Goal: Register for event/course

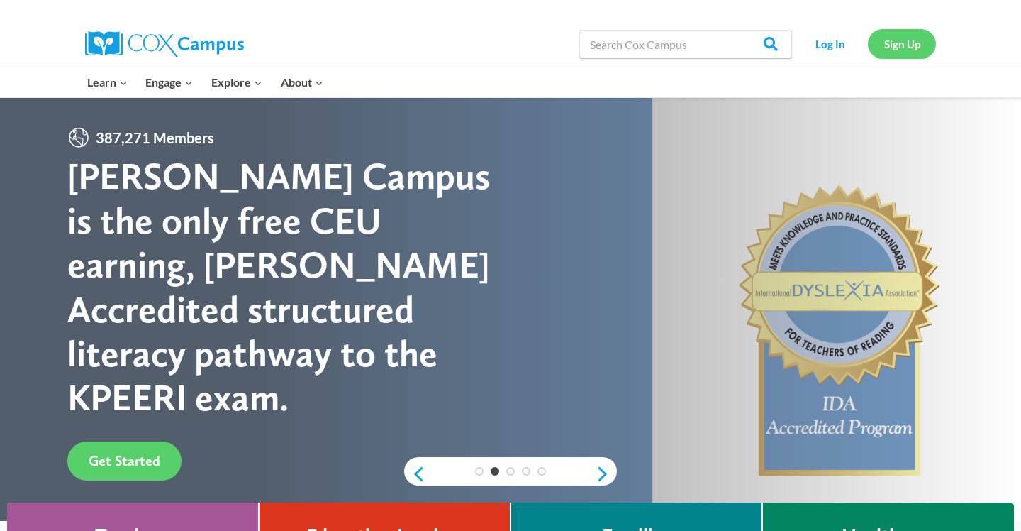
click at [907, 48] on link "Sign Up" at bounding box center [902, 43] width 68 height 29
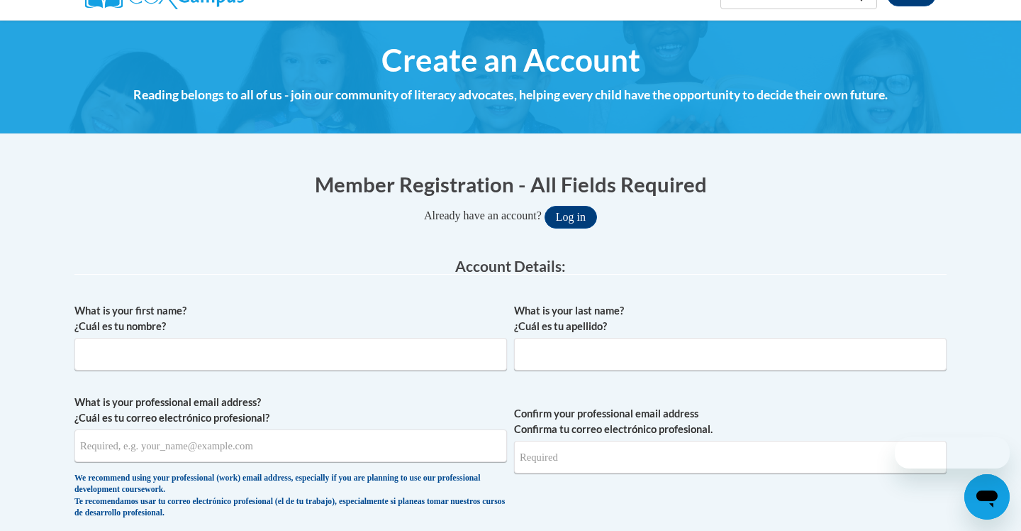
scroll to position [147, 0]
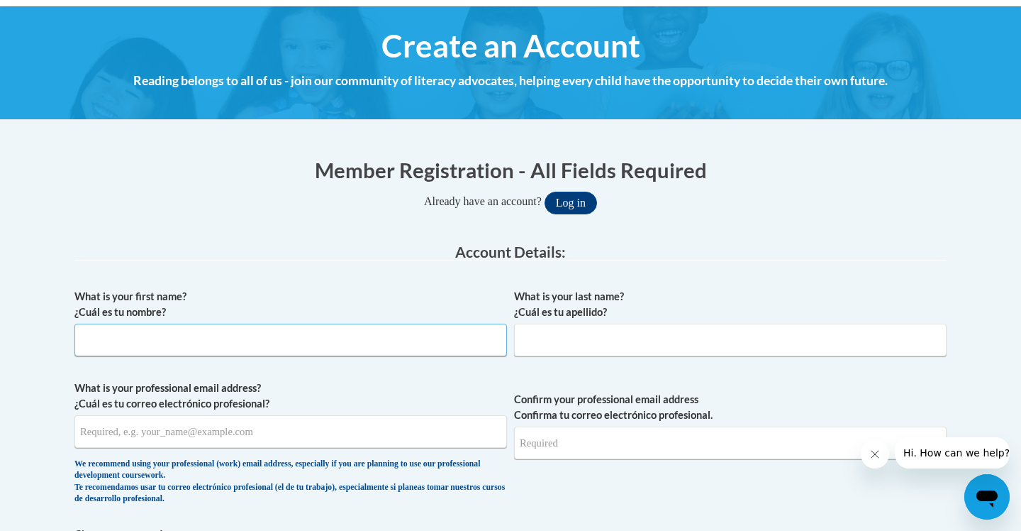
click at [224, 351] on input "What is your first name? ¿Cuál es tu nombre?" at bounding box center [290, 339] width 433 height 33
type input "Jenny"
click at [589, 348] on input "What is your last name? ¿Cuál es tu apellido?" at bounding box center [730, 339] width 433 height 33
type input "Flick"
click at [285, 435] on input "What is your professional email address? ¿Cuál es tu correo electrónico profesi…" at bounding box center [290, 431] width 433 height 33
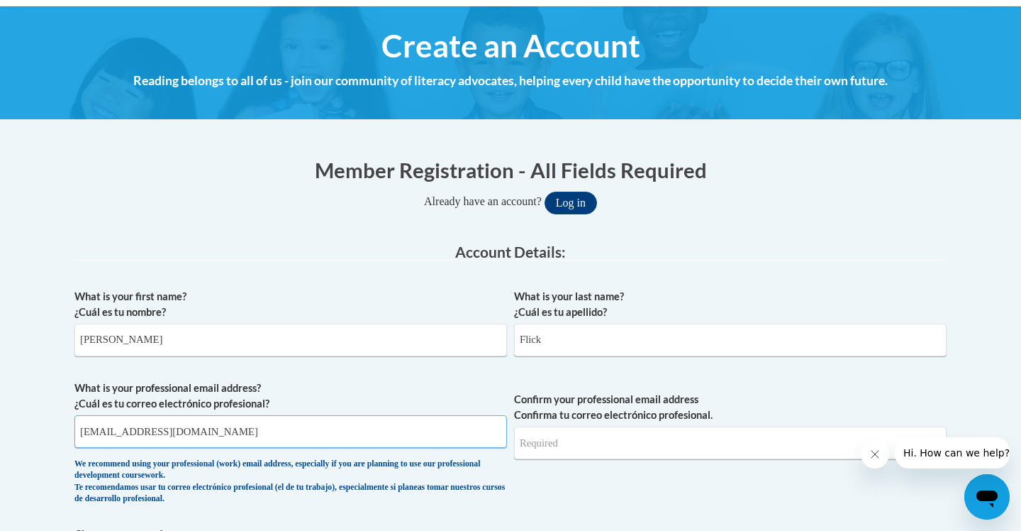
type input "flickjm01@buffalostate.edu"
click at [637, 448] on input "Confirm your professional email address Confirma tu correo electrónico profesio…" at bounding box center [730, 442] width 433 height 33
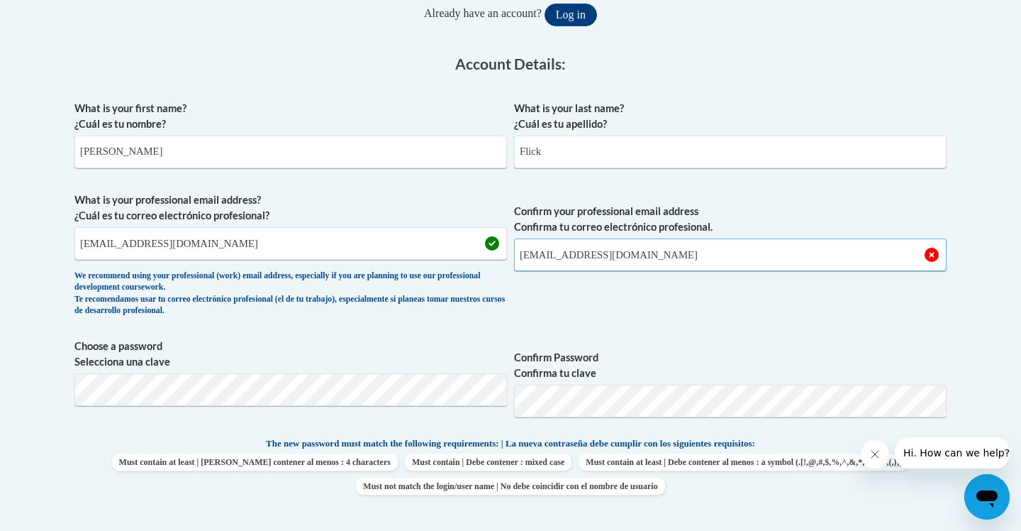
scroll to position [352, 0]
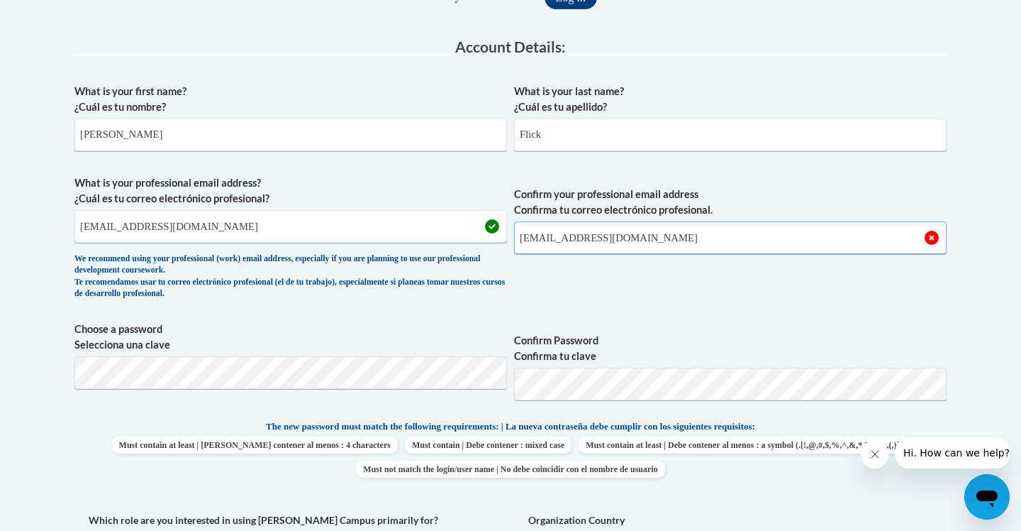
type input "flickjm01@buffalostate.edu"
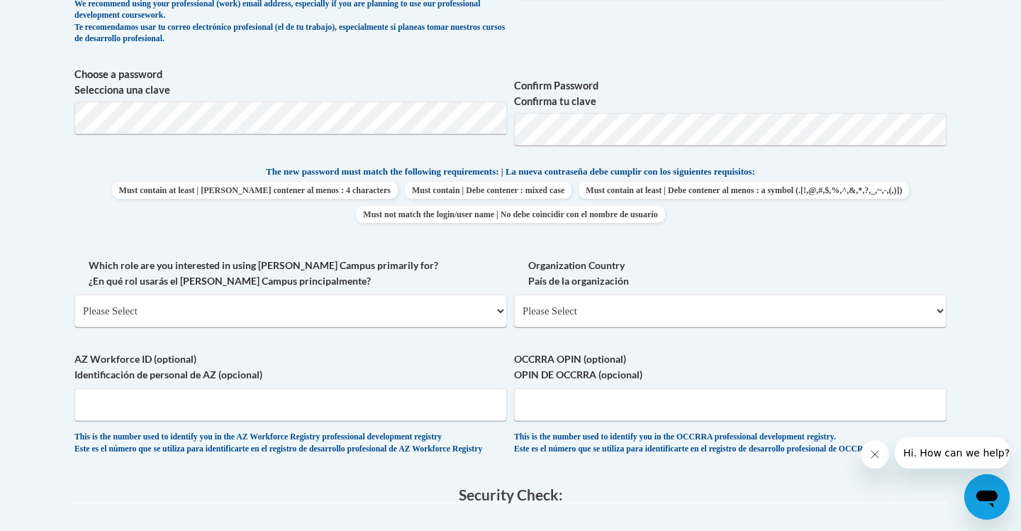
scroll to position [612, 0]
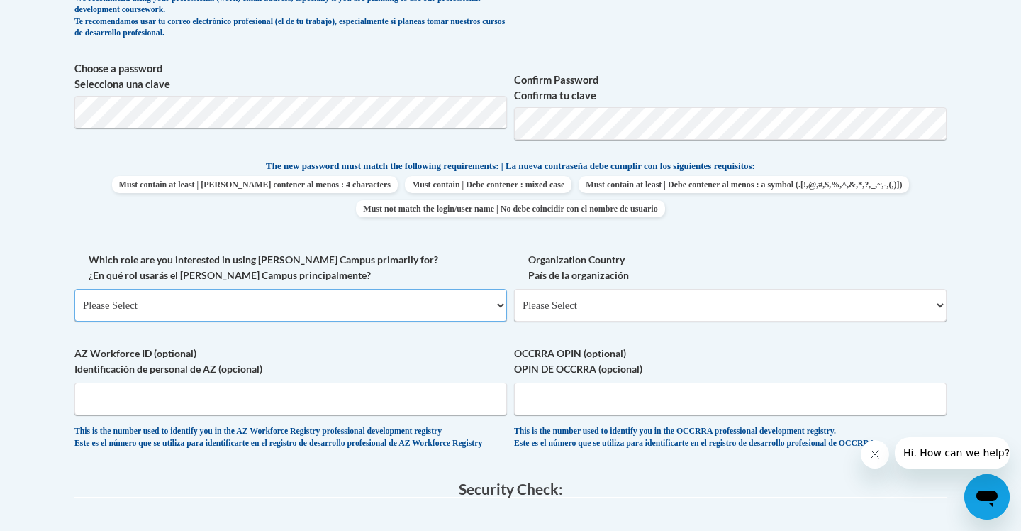
click at [257, 308] on select "Please Select College/University | Colegio/Universidad Community/Nonprofit Part…" at bounding box center [290, 305] width 433 height 33
select select "5a18ea06-2b54-4451-96f2-d152daf9eac5"
click at [74, 289] on select "Please Select College/University | Colegio/Universidad Community/Nonprofit Part…" at bounding box center [290, 305] width 433 height 33
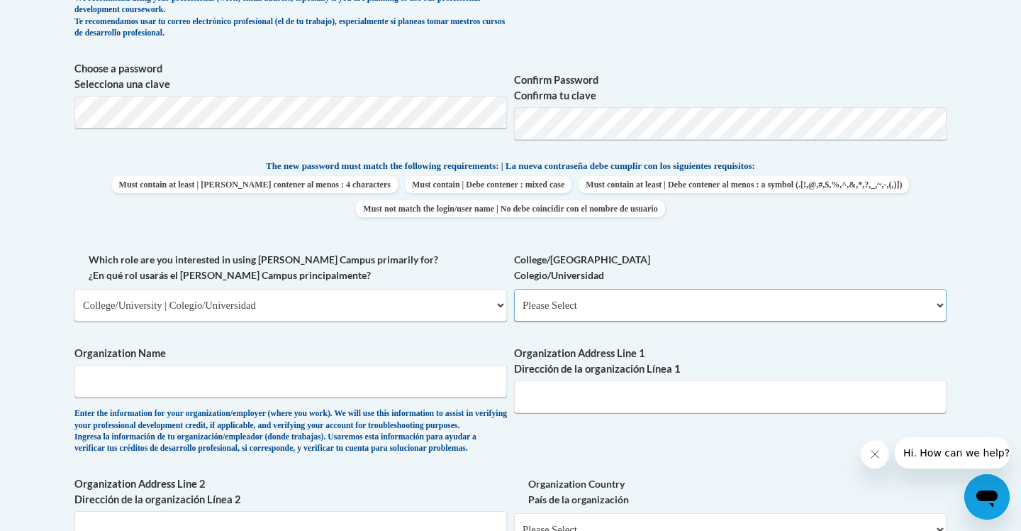
click at [665, 307] on select "Please Select College/University Staff | Empleado universitario College/Univers…" at bounding box center [730, 305] width 433 height 33
select select "99b32b07-cffc-426c-8bf6-0cd77760d84b"
click at [514, 289] on select "Please Select College/University Staff | Empleado universitario College/Univers…" at bounding box center [730, 305] width 433 height 33
click at [301, 382] on input "Organization Name" at bounding box center [290, 381] width 433 height 33
type input "B"
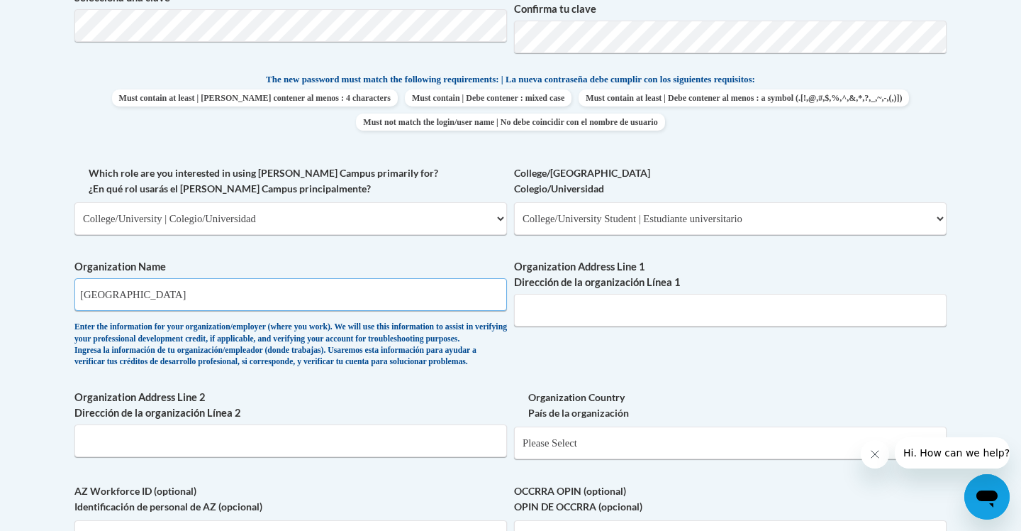
scroll to position [701, 0]
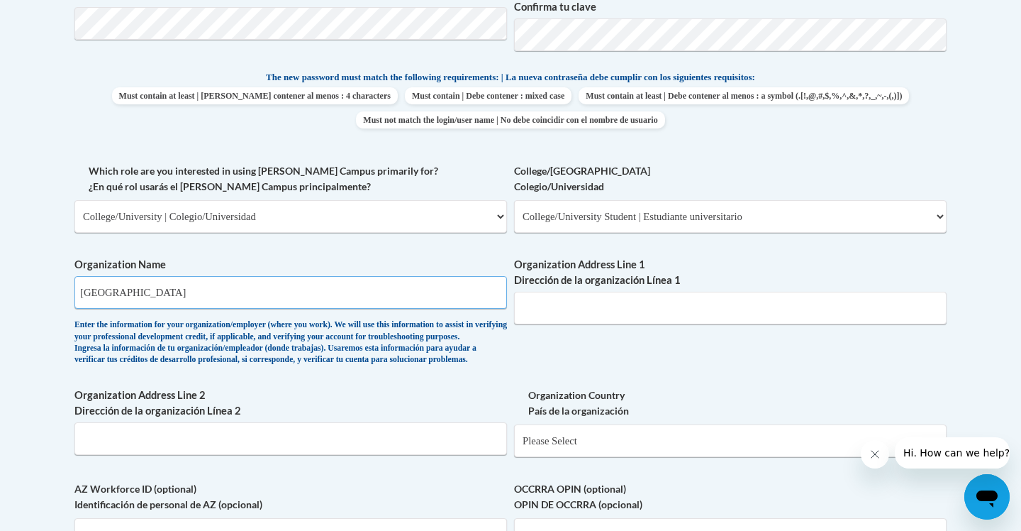
type input "SUNY Buffalo State University"
click at [611, 304] on input "Organization Address Line 1 Dirección de la organización Línea 1" at bounding box center [730, 308] width 433 height 33
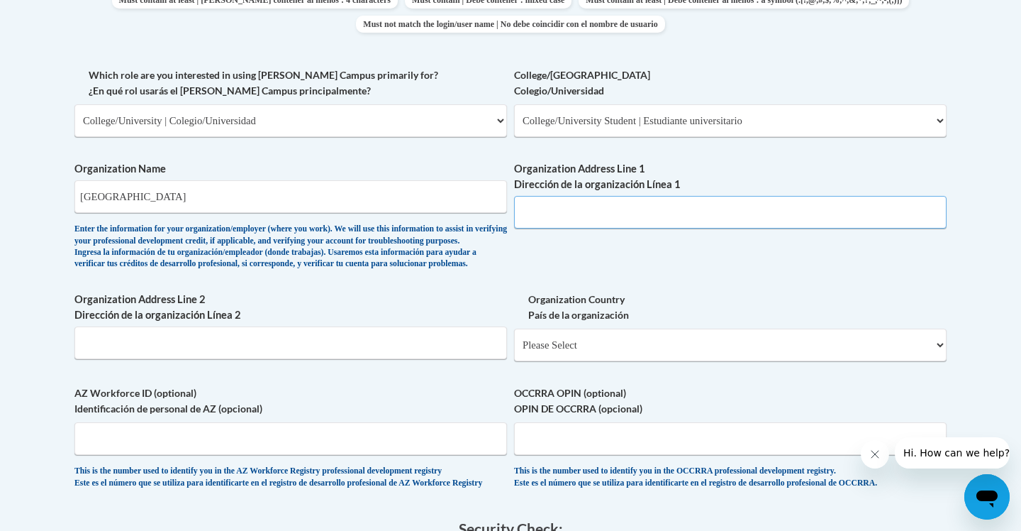
scroll to position [805, 0]
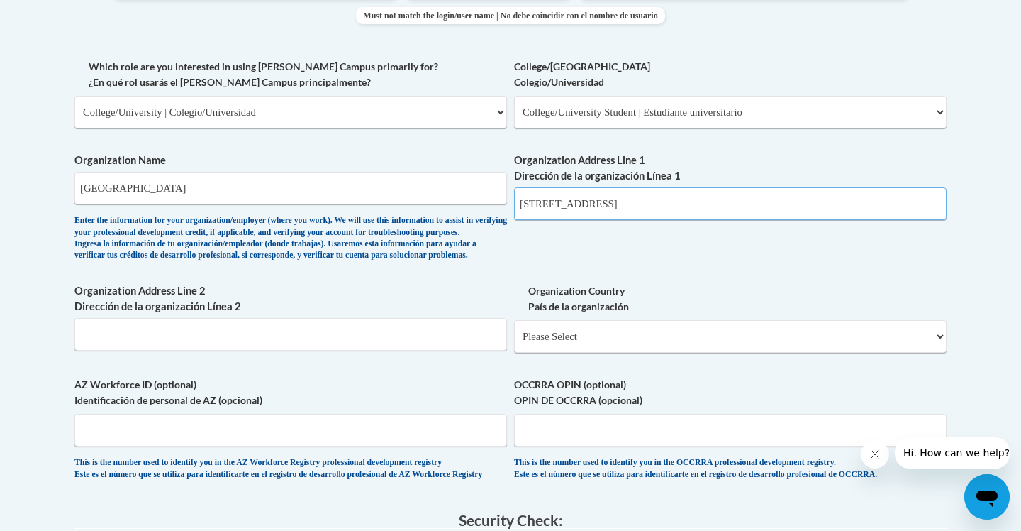
type input "1300 Elmwood Avenue"
click at [183, 350] on input "Organization Address Line 2 Dirección de la organización Línea 2" at bounding box center [290, 334] width 433 height 33
type input "Buffalo, NY 14222"
click at [677, 353] on select "Please Select United States | Estados Unidos Outside of the United States | Fue…" at bounding box center [730, 336] width 433 height 33
select select "ad49bcad-a171-4b2e-b99c-48b446064914"
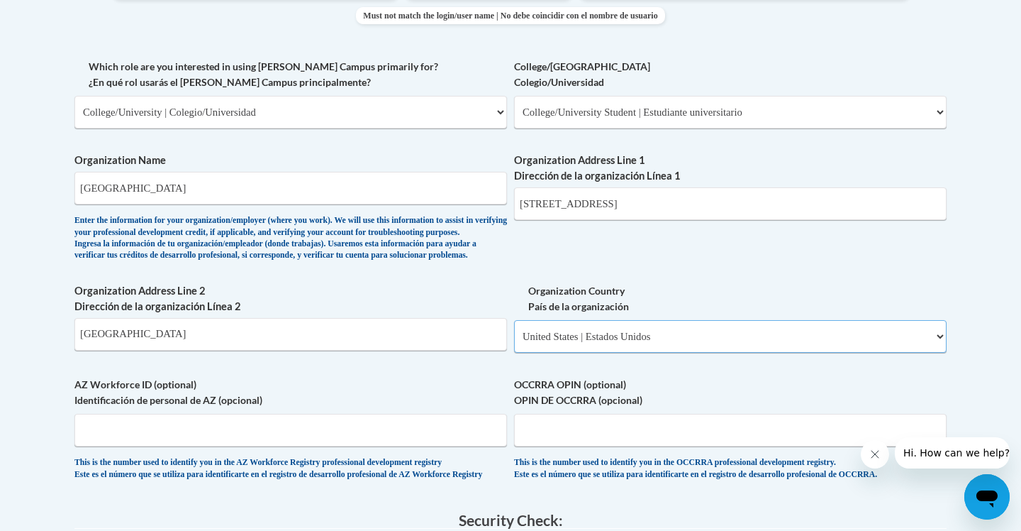
click at [514, 343] on select "Please Select United States | Estados Unidos Outside of the United States | Fue…" at bounding box center [730, 336] width 433 height 33
select select
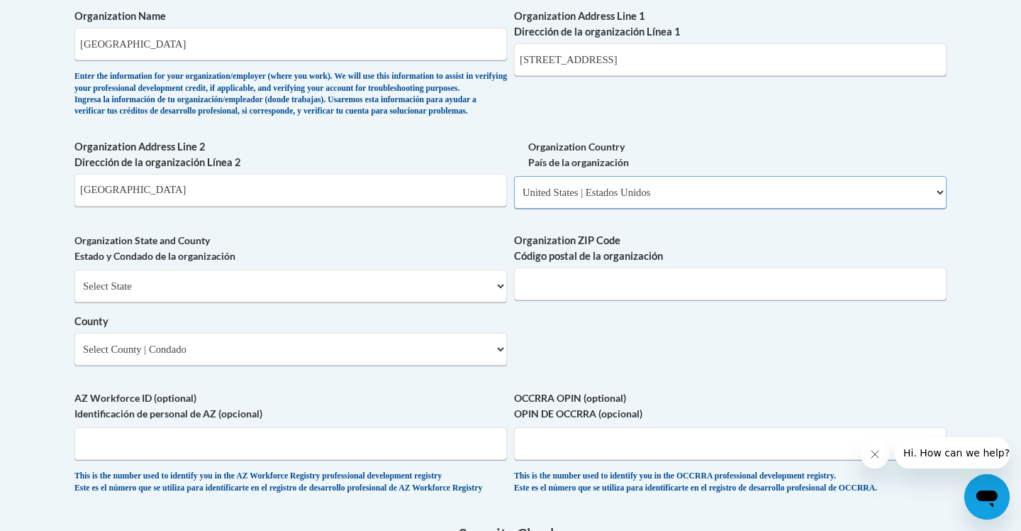
scroll to position [956, 0]
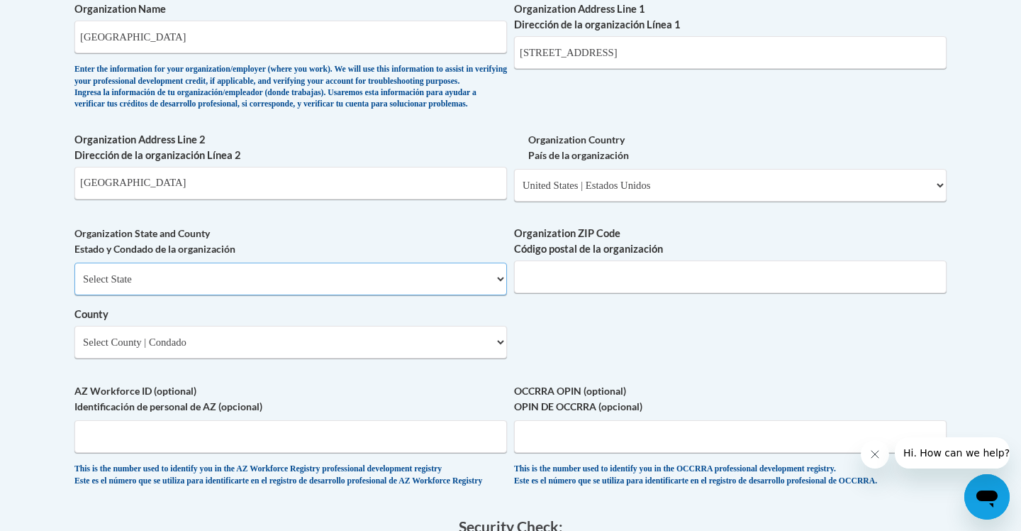
click at [286, 295] on select "Select State Alabama Alaska Arizona Arkansas California Colorado Connecticut De…" at bounding box center [290, 278] width 433 height 33
select select "New York"
click at [74, 286] on select "Select State Alabama Alaska Arizona Arkansas California Colorado Connecticut De…" at bounding box center [290, 278] width 433 height 33
click at [648, 293] on input "Organization ZIP Code Código postal de la organización" at bounding box center [730, 276] width 433 height 33
click at [183, 295] on select "Select State Alabama Alaska Arizona Arkansas California Colorado Connecticut De…" at bounding box center [290, 278] width 433 height 33
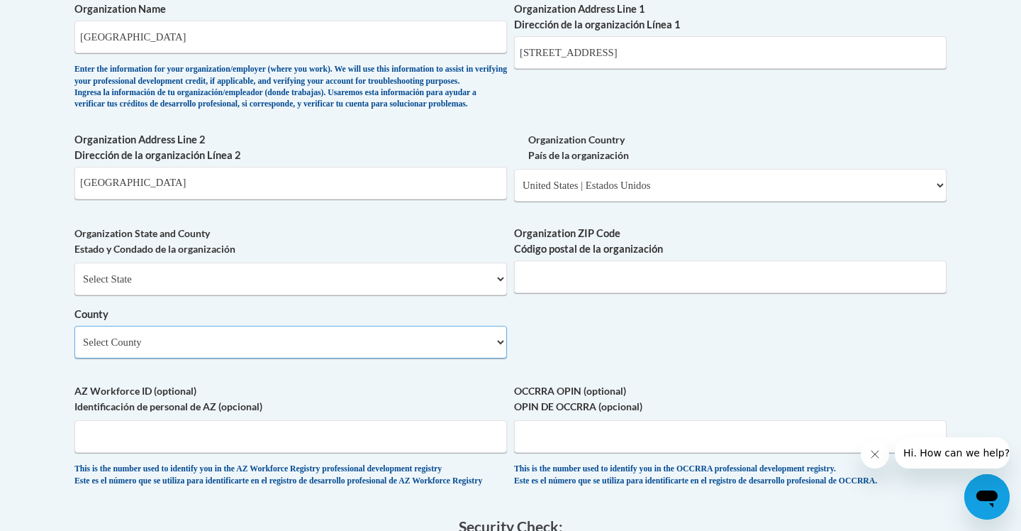
click at [205, 358] on select "Select County Albany Allegany Bronx Broome Cattaraugus Cayuga Chautauqua Chemun…" at bounding box center [290, 342] width 433 height 33
select select "Erie"
click at [74, 349] on select "Select County Albany Allegany Bronx Broome Cattaraugus Cayuga Chautauqua Chemun…" at bounding box center [290, 342] width 433 height 33
click at [194, 199] on input "Buffalo, NY 14222" at bounding box center [290, 183] width 433 height 33
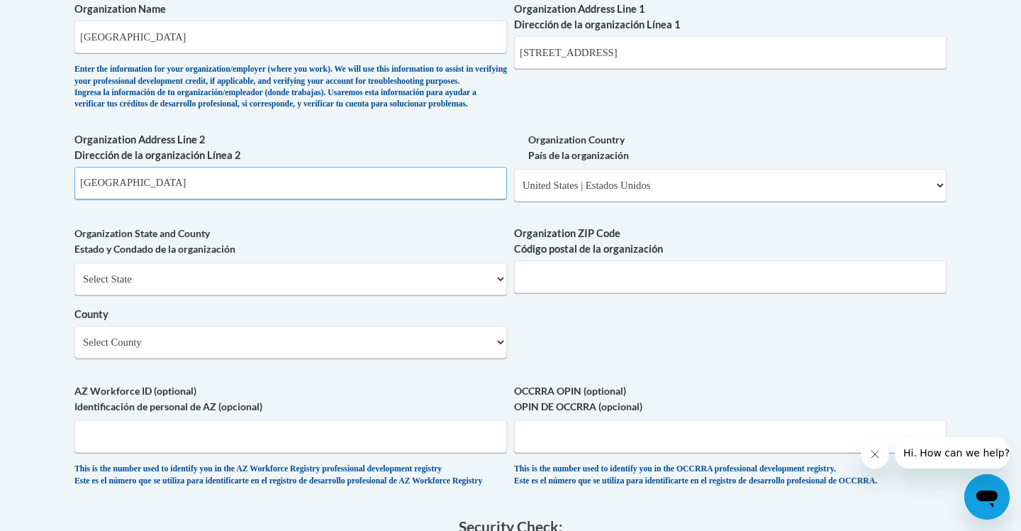
click at [194, 199] on input "Buffalo, NY 14222" at bounding box center [290, 183] width 433 height 33
click at [608, 293] on input "Organization ZIP Code Código postal de la organización" at bounding box center [730, 276] width 433 height 33
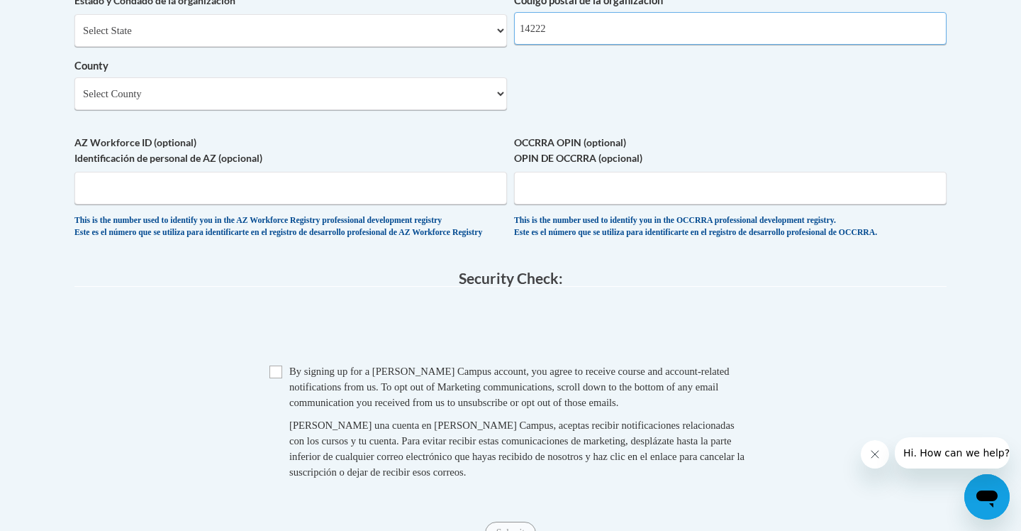
scroll to position [1209, 0]
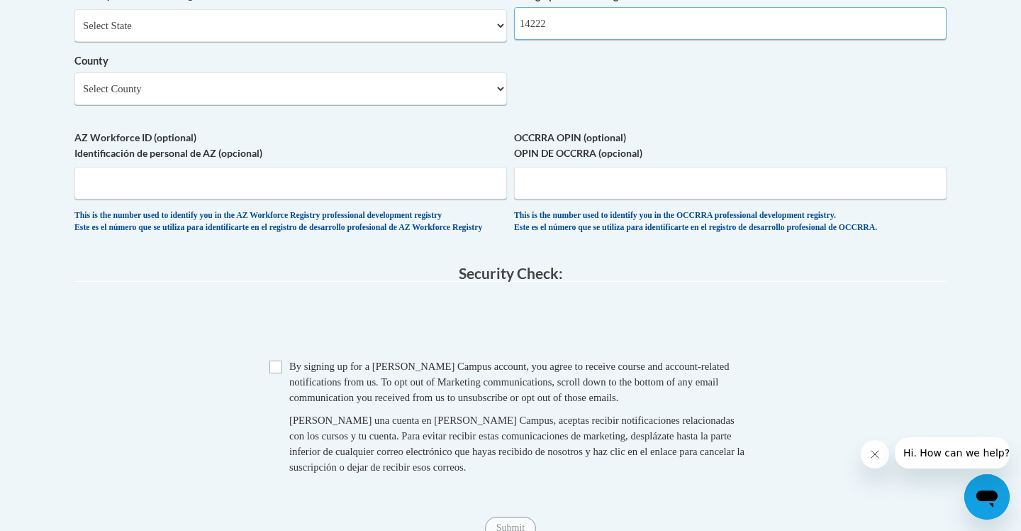
type input "14222"
click at [279, 373] on input "Checkbox" at bounding box center [276, 366] width 13 height 13
checkbox input "true"
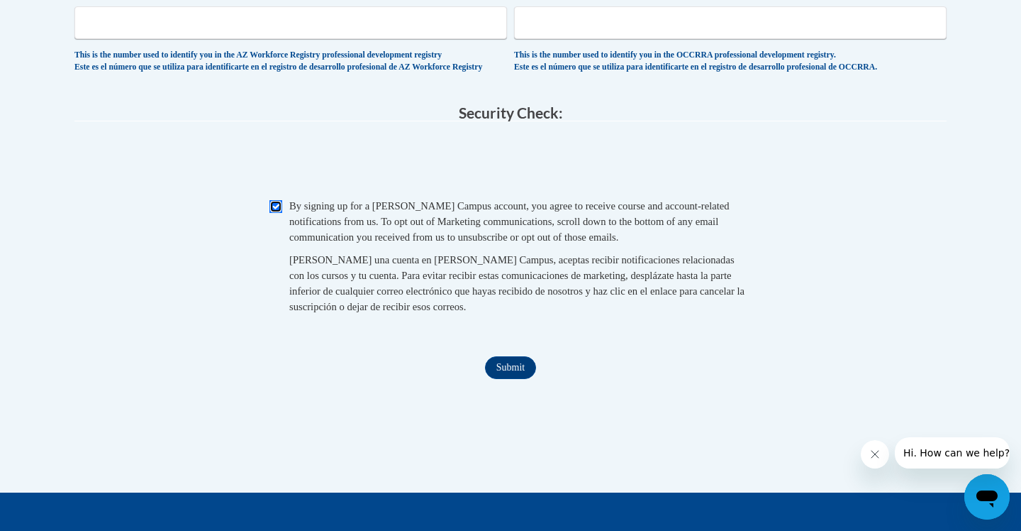
scroll to position [1378, 0]
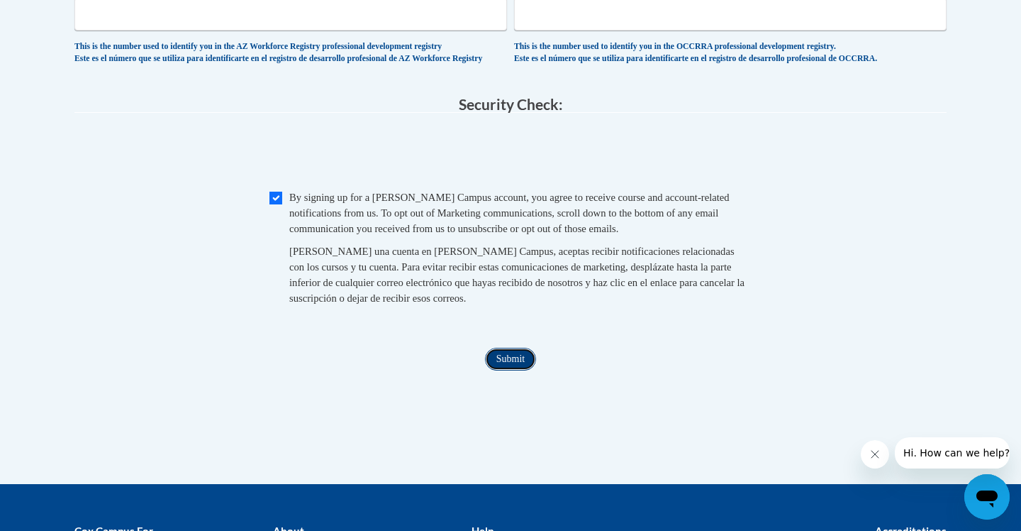
click at [498, 370] on input "Submit" at bounding box center [510, 359] width 51 height 23
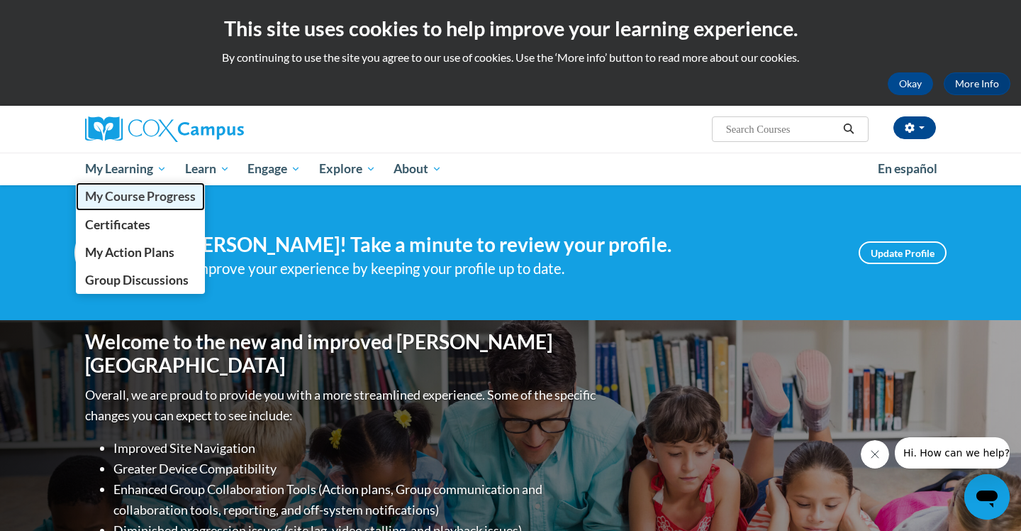
click at [133, 195] on span "My Course Progress" at bounding box center [140, 196] width 111 height 15
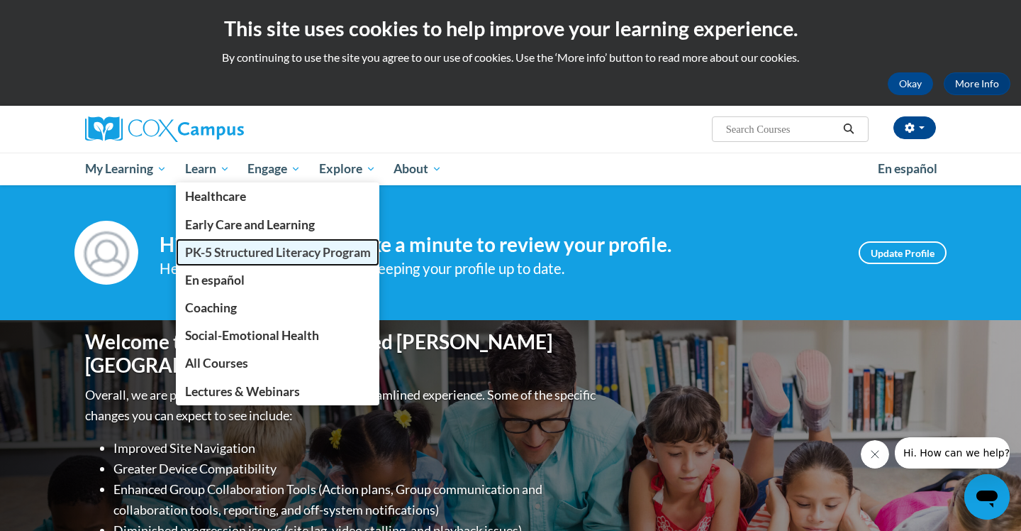
click at [238, 256] on span "PK-5 Structured Literacy Program" at bounding box center [278, 252] width 186 height 15
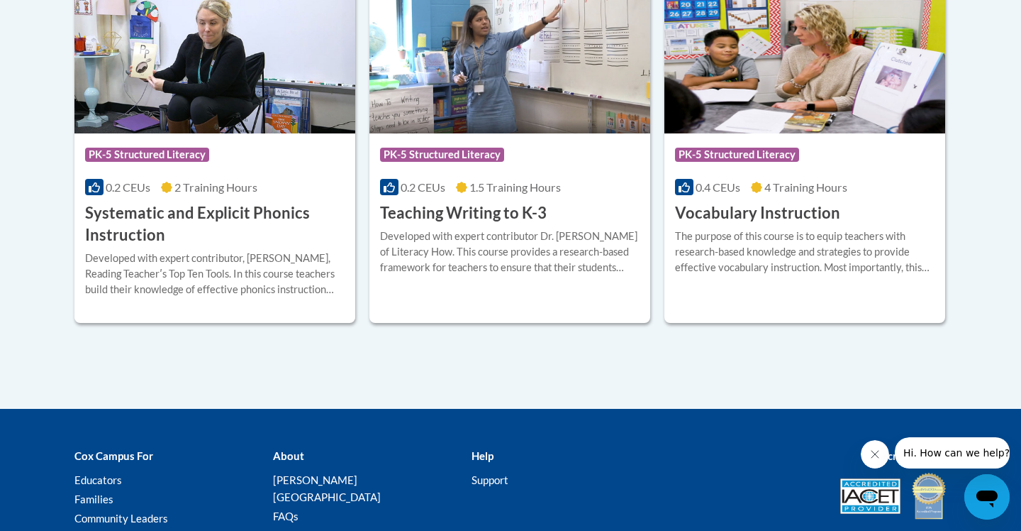
scroll to position [1727, 0]
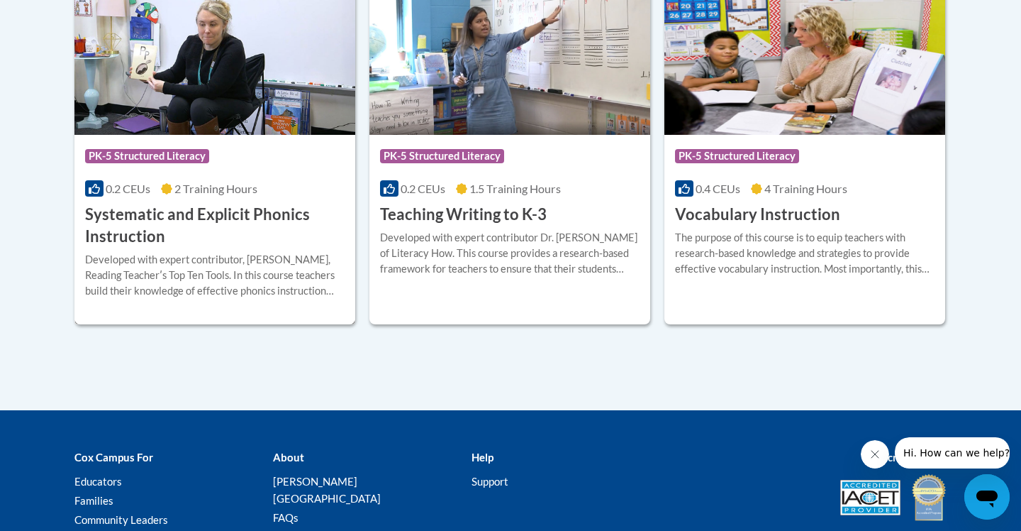
click at [155, 229] on h3 "Systematic and Explicit Phonics Instruction" at bounding box center [215, 226] width 260 height 44
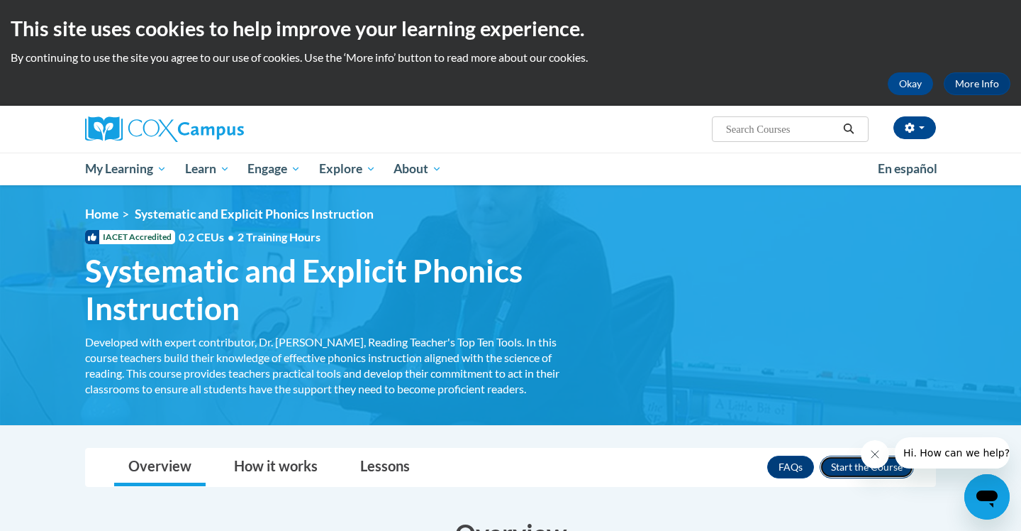
click at [843, 467] on button "Enroll" at bounding box center [867, 466] width 94 height 23
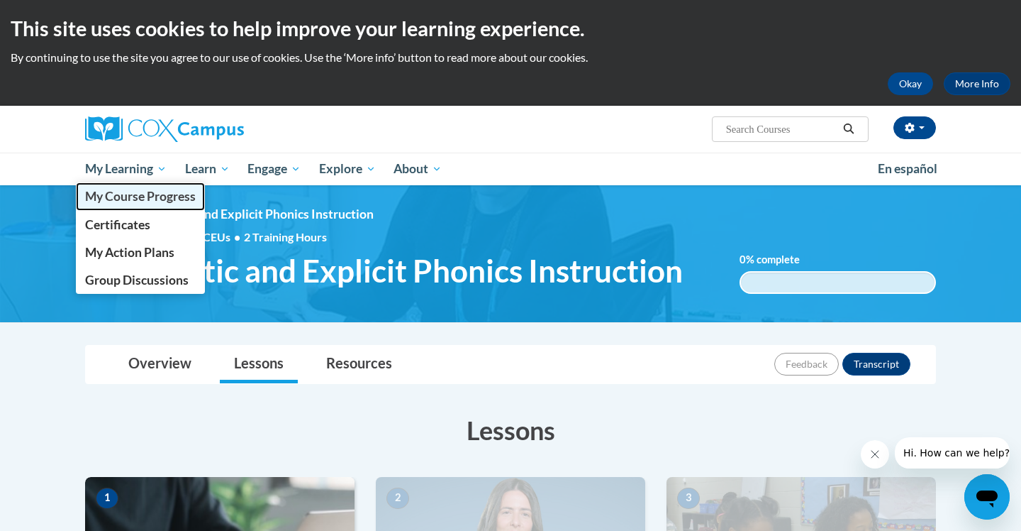
click at [140, 191] on span "My Course Progress" at bounding box center [140, 196] width 111 height 15
